Goal: Obtain resource: Obtain resource

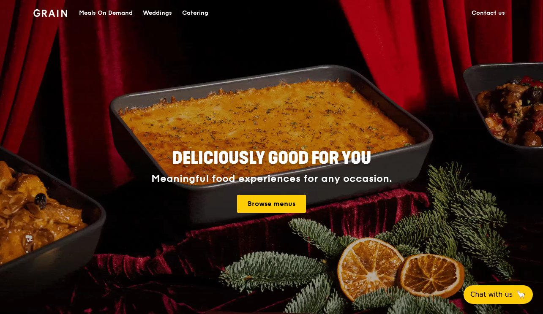
click at [199, 16] on div "Catering" at bounding box center [195, 12] width 26 height 25
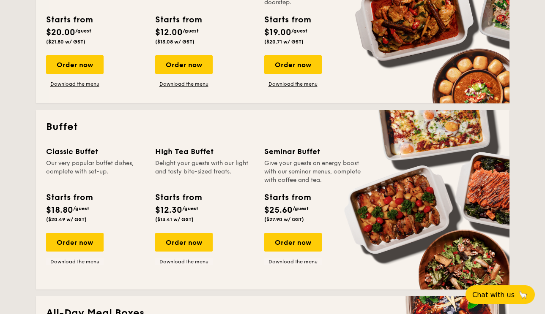
scroll to position [269, 0]
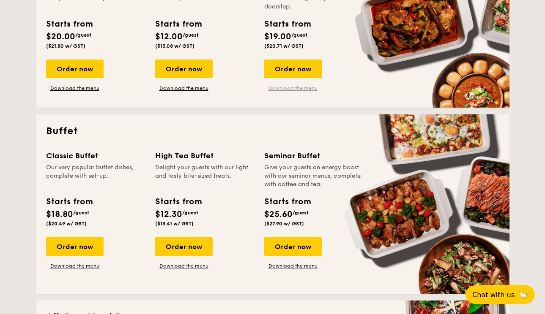
click at [299, 87] on link "Download the menu" at bounding box center [292, 88] width 57 height 7
click at [259, 159] on div "High Tea Buffet Delight your guests with our light and tasty bite-sized treats.…" at bounding box center [209, 210] width 109 height 120
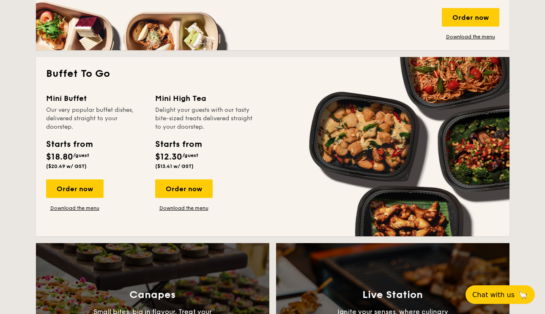
scroll to position [706, 0]
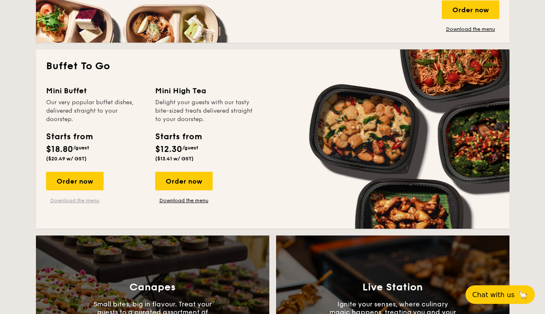
click at [70, 202] on link "Download the menu" at bounding box center [74, 200] width 57 height 7
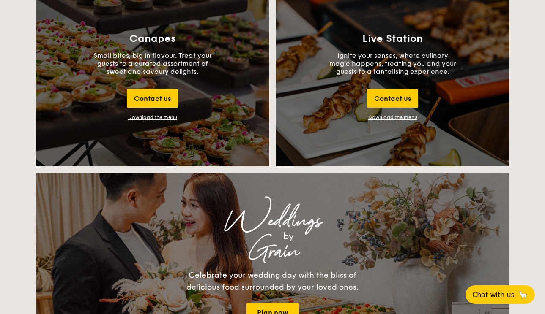
scroll to position [1409, 0]
